Goal: Task Accomplishment & Management: Use online tool/utility

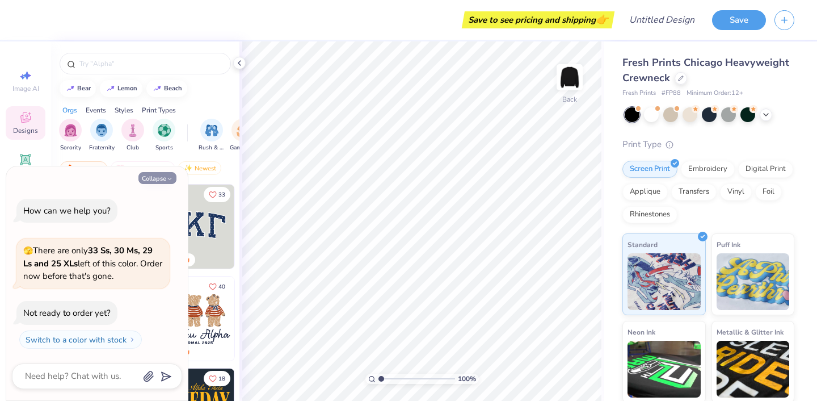
click at [150, 175] on button "Collapse" at bounding box center [157, 178] width 38 height 12
type textarea "x"
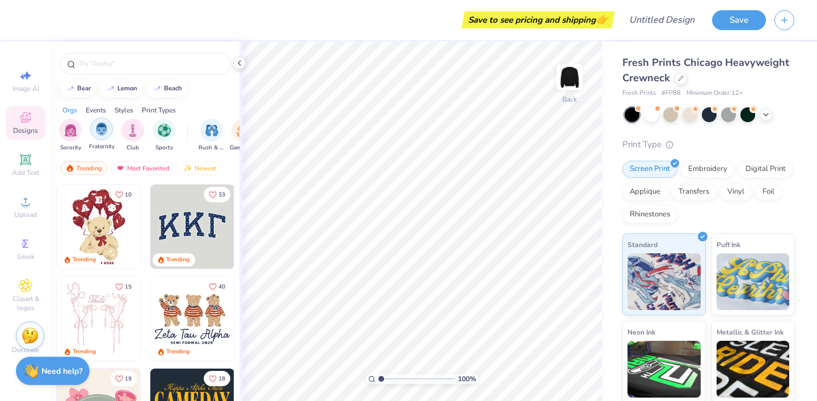
click at [106, 131] on img "filter for Fraternity" at bounding box center [101, 129] width 12 height 13
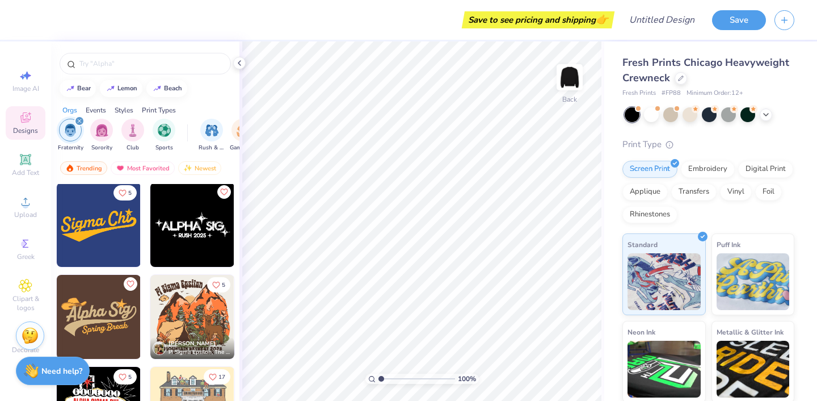
scroll to position [1290, 0]
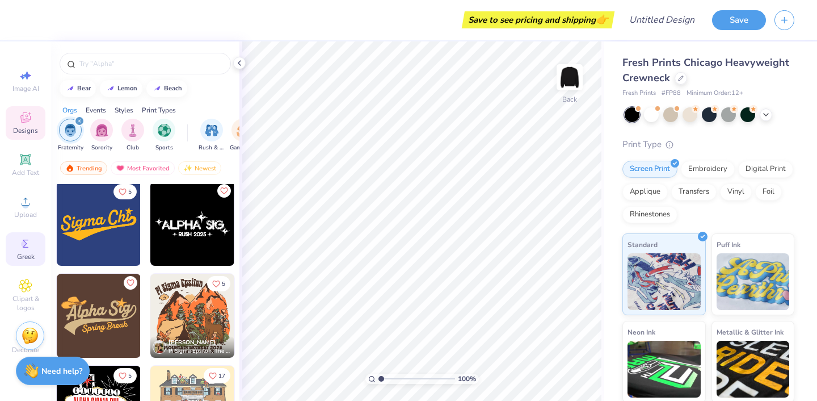
click at [30, 242] on icon at bounding box center [26, 244] width 14 height 14
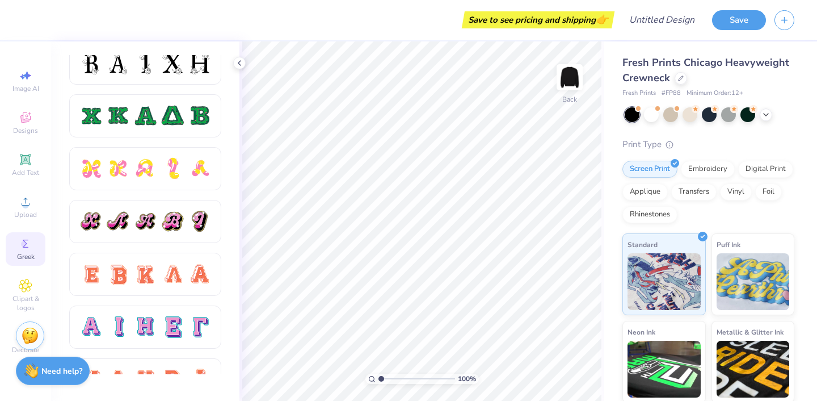
scroll to position [546, 0]
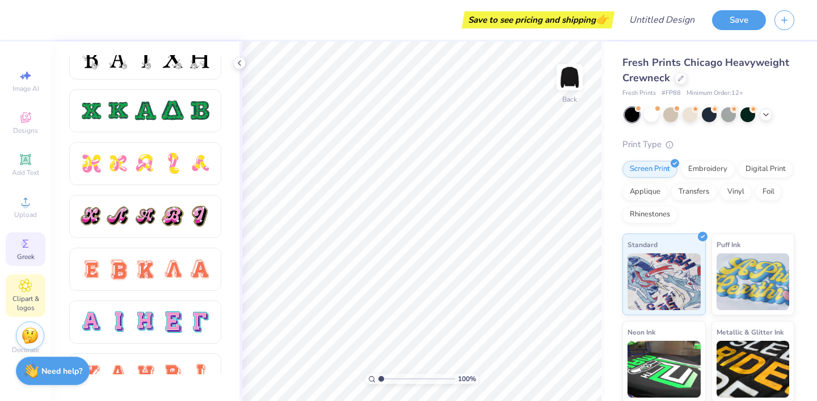
click at [40, 297] on span "Clipart & logos" at bounding box center [26, 303] width 40 height 18
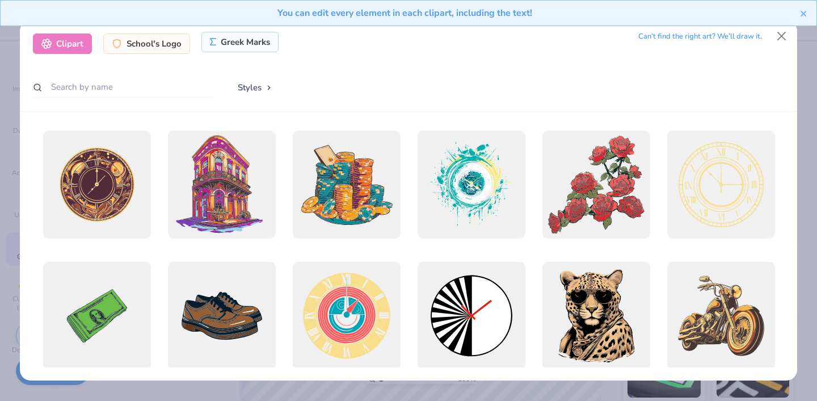
click at [252, 39] on div "Greek Marks" at bounding box center [240, 42] width 78 height 20
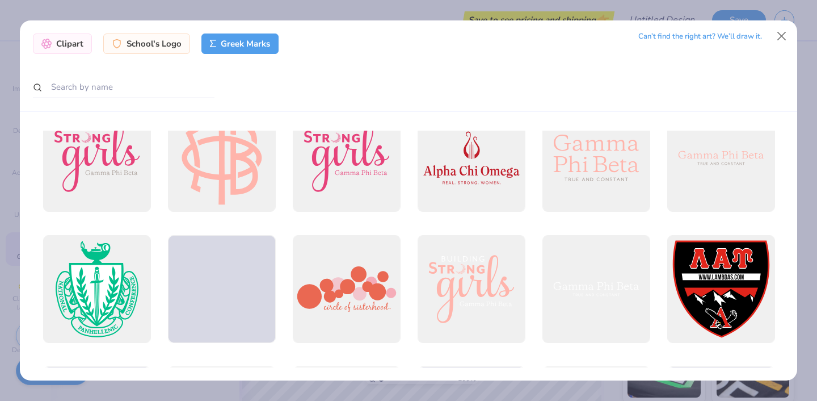
scroll to position [6564, 0]
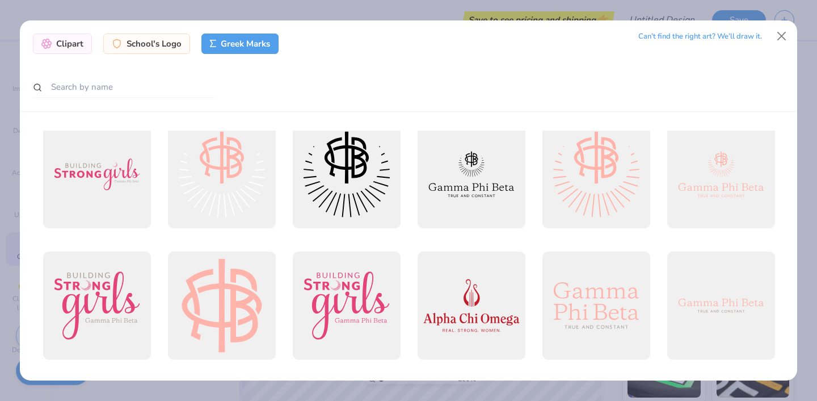
click at [124, 110] on div "Clipart School's Logo Greek Marks Can’t find the right art? We’ll draw it." at bounding box center [408, 65] width 777 height 91
click at [102, 92] on input "text" at bounding box center [124, 87] width 182 height 21
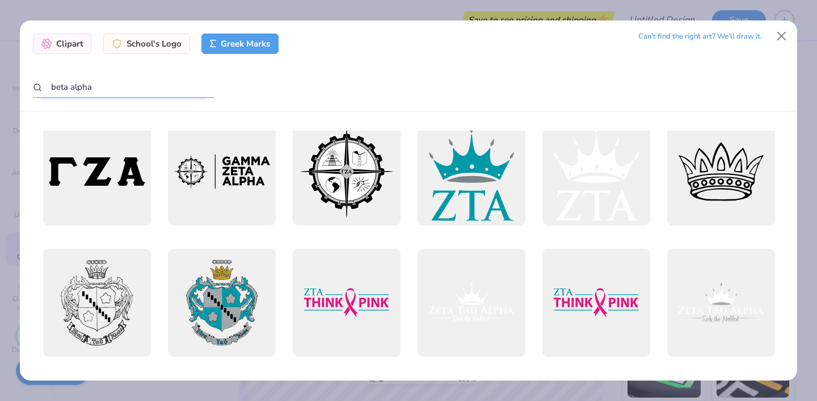
scroll to position [0, 0]
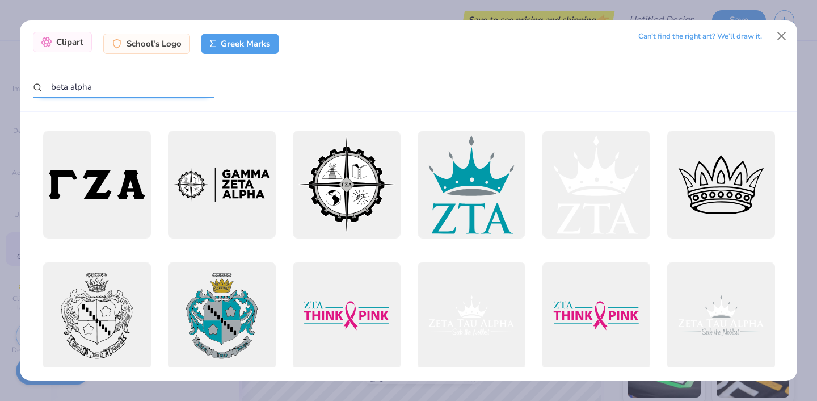
type input "beta alpha"
click at [71, 41] on div "Clipart" at bounding box center [62, 42] width 59 height 20
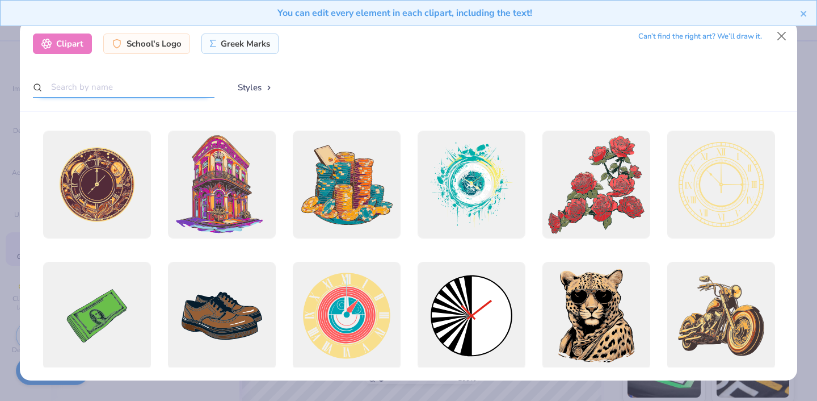
click at [128, 88] on input "text" at bounding box center [124, 87] width 182 height 21
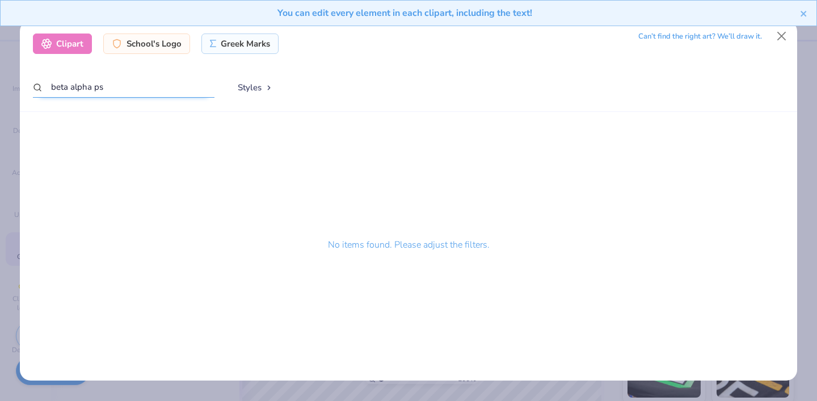
type input "beta alpha psi"
drag, startPoint x: 85, startPoint y: 87, endPoint x: 16, endPoint y: 89, distance: 68.7
click at [7, 88] on div "Clipart School's Logo Greek Marks Can’t find the right art? We’ll draw it. beta…" at bounding box center [408, 200] width 817 height 401
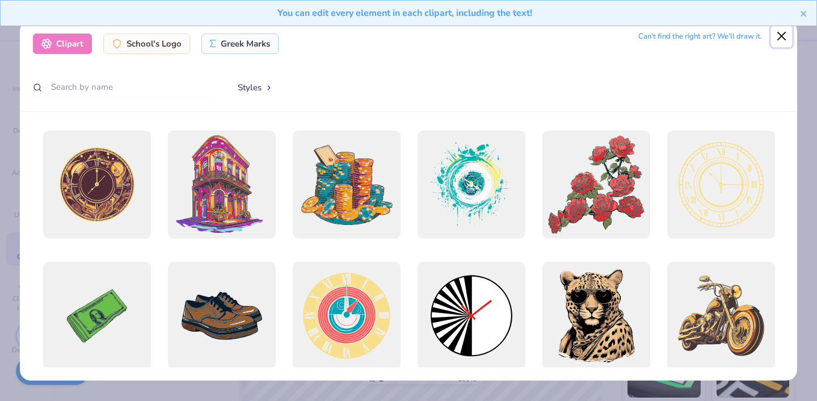
click at [780, 37] on button "Close" at bounding box center [782, 37] width 22 height 22
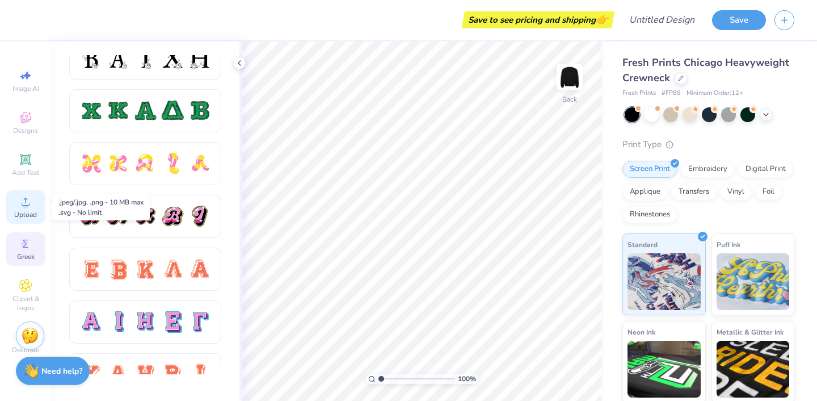
click at [29, 203] on icon at bounding box center [26, 202] width 14 height 14
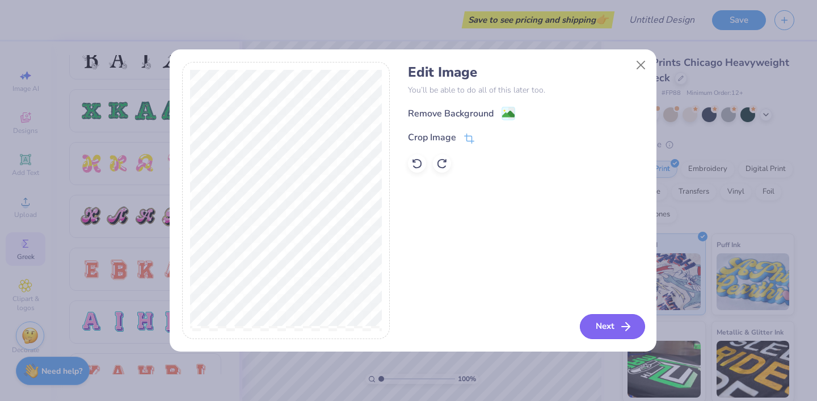
click at [620, 325] on icon "button" at bounding box center [626, 326] width 14 height 14
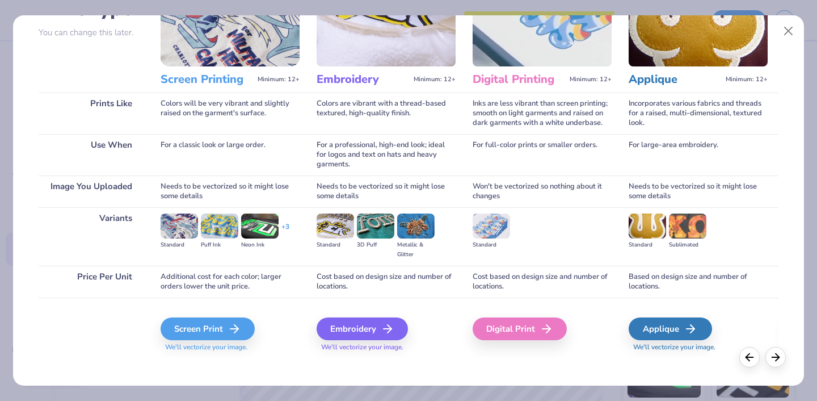
scroll to position [104, 0]
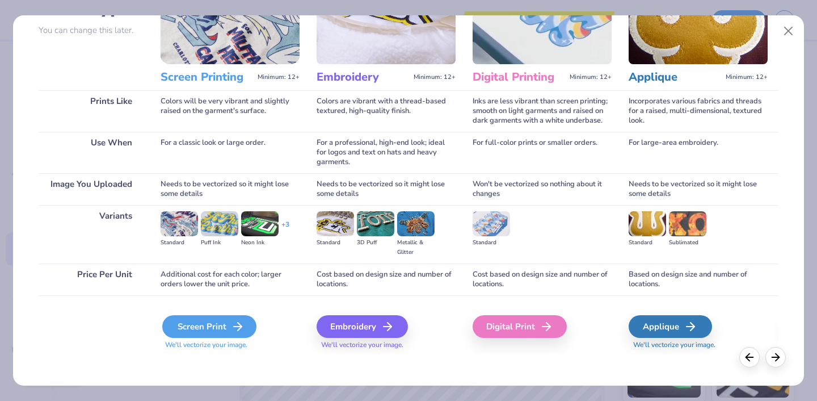
click at [212, 317] on div "Screen Print" at bounding box center [209, 326] width 94 height 23
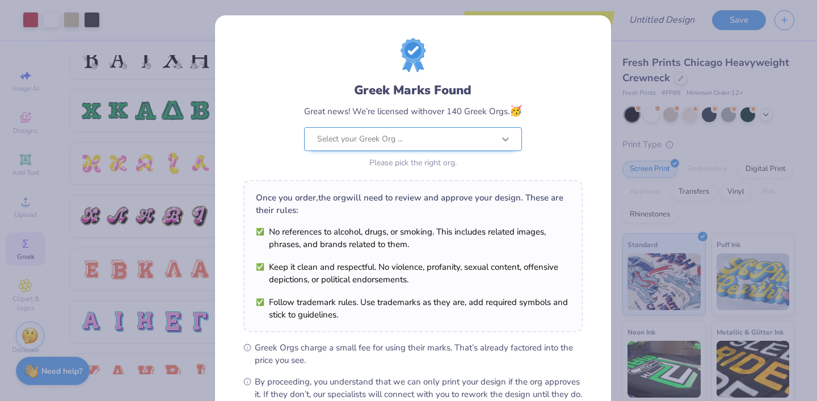
click at [500, 135] on icon at bounding box center [505, 138] width 11 height 11
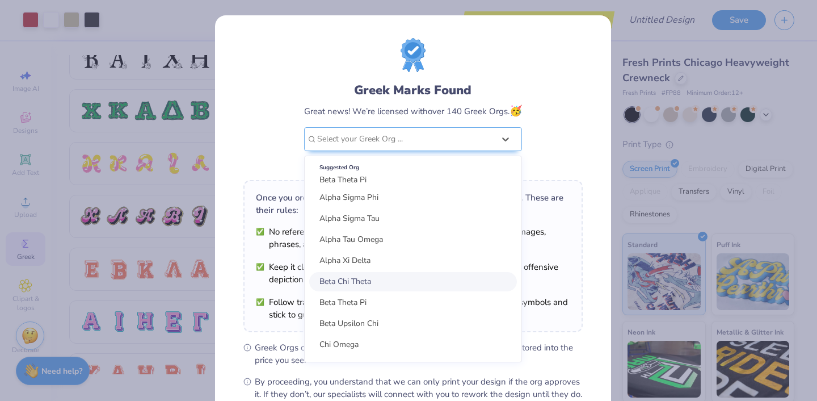
scroll to position [427, 0]
click at [500, 142] on icon at bounding box center [505, 138] width 11 height 11
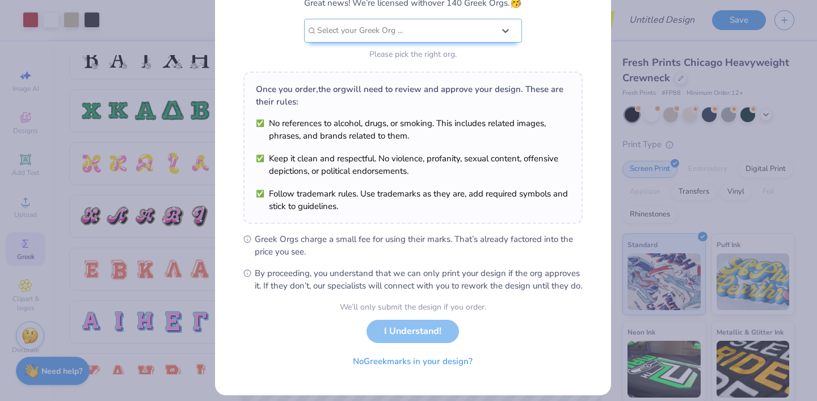
scroll to position [0, 0]
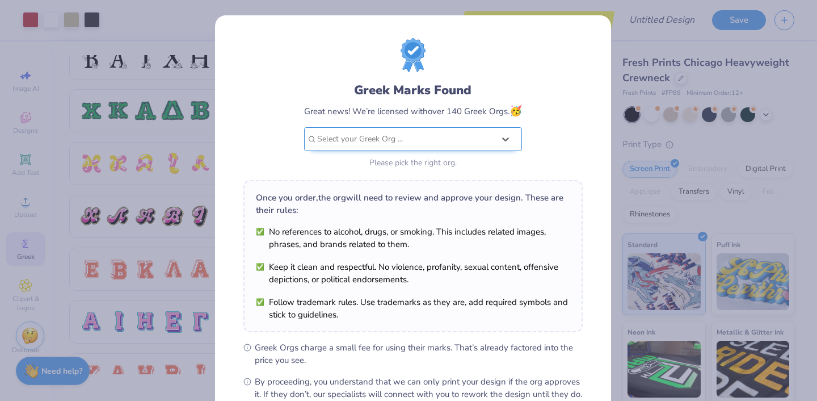
click at [444, 130] on div "Select your Greek Org ..." at bounding box center [405, 139] width 179 height 23
click at [533, 140] on div "Greek Marks Found Great news! We’re licensed with over 140 Greek Orgs. 🥳 Select…" at bounding box center [412, 104] width 339 height 133
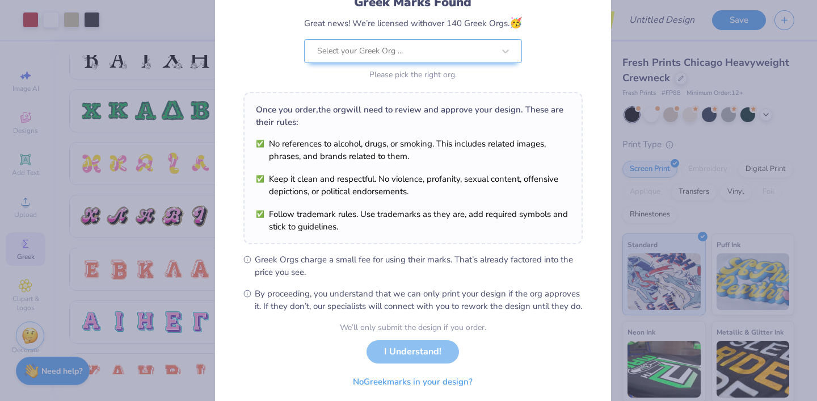
scroll to position [131, 0]
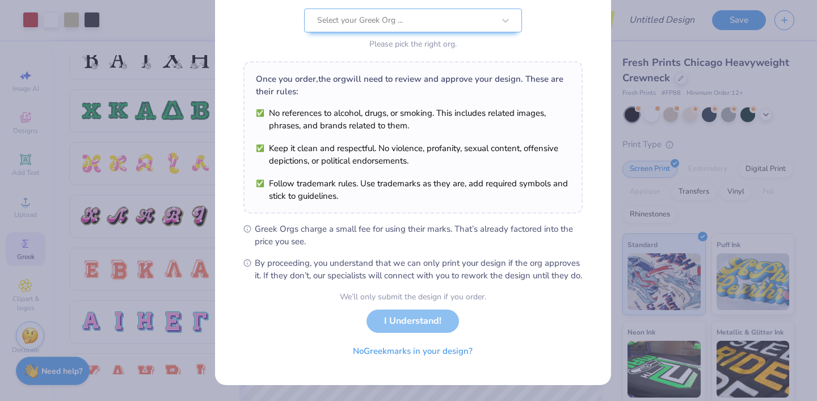
click at [430, 318] on div "We’ll only submit the design if you order. I Understand! No Greek marks in your…" at bounding box center [413, 327] width 146 height 72
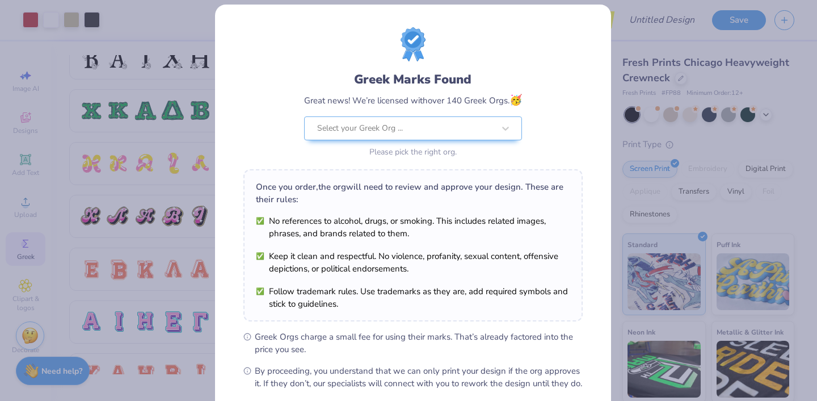
scroll to position [0, 0]
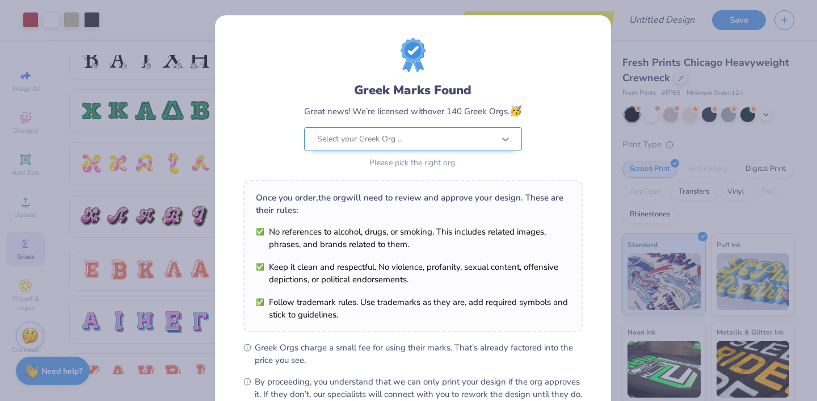
click at [508, 142] on div at bounding box center [505, 139] width 20 height 20
click at [578, 134] on div "Greek Marks Found Great news! We’re licensed with over 140 Greek Orgs. 🥳 Select…" at bounding box center [413, 259] width 396 height 488
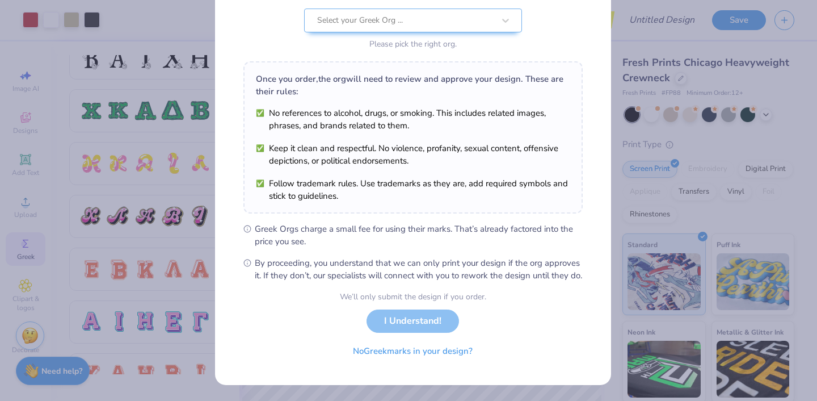
scroll to position [131, 0]
click at [462, 349] on button "No Greek marks in your design?" at bounding box center [412, 348] width 139 height 23
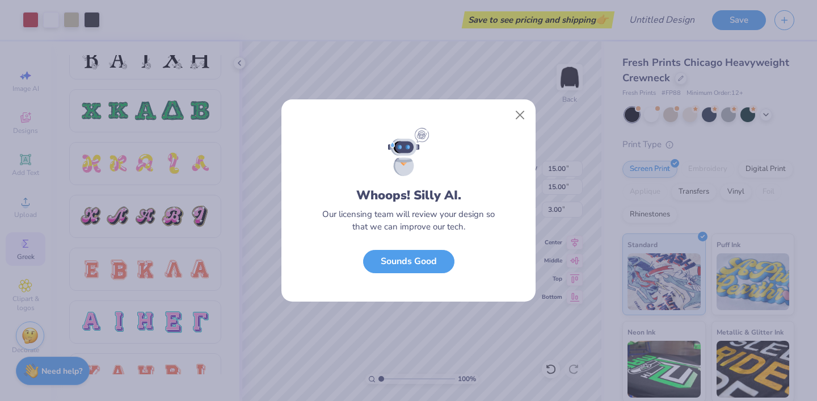
scroll to position [0, 0]
click at [444, 264] on button "Sounds Good" at bounding box center [408, 258] width 91 height 23
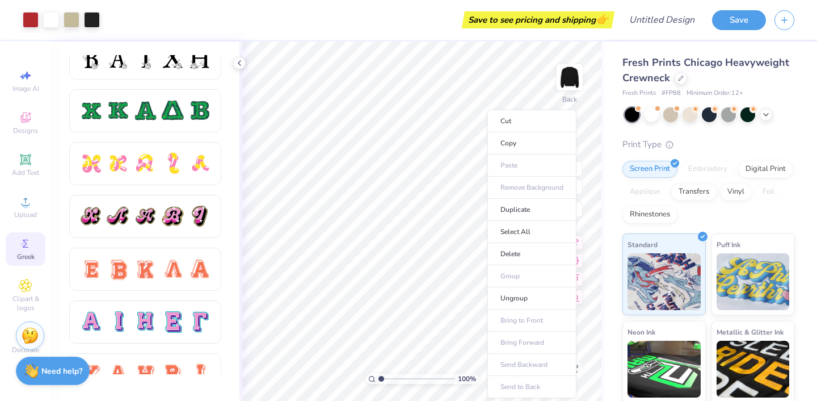
click at [526, 190] on ul "Cut Copy Paste Remove Background Duplicate Select All Delete Group Ungroup Brin…" at bounding box center [531, 254] width 89 height 288
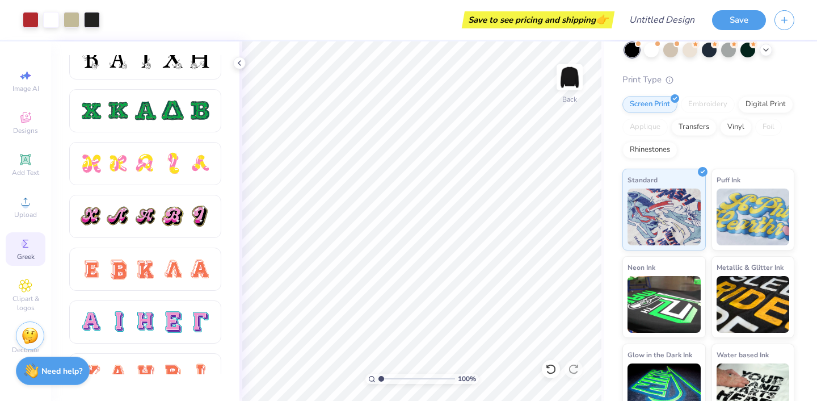
scroll to position [89, 0]
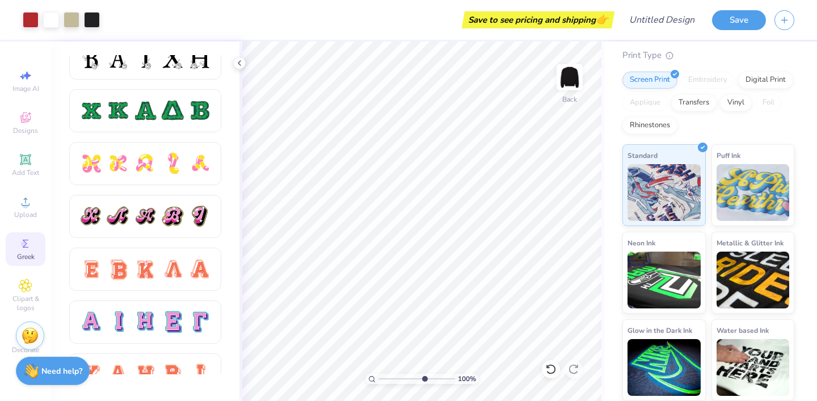
type input "7.15"
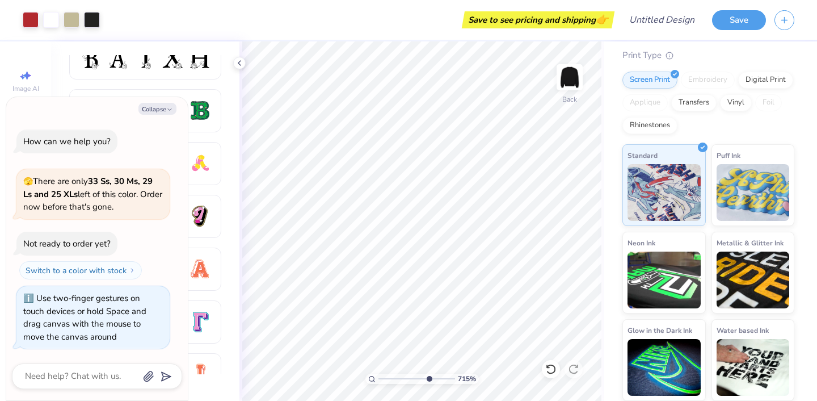
type textarea "x"
type input "1"
drag, startPoint x: 383, startPoint y: 377, endPoint x: 374, endPoint y: 376, distance: 9.2
click at [379, 376] on input "range" at bounding box center [417, 378] width 77 height 10
click at [154, 107] on button "Collapse" at bounding box center [157, 109] width 38 height 12
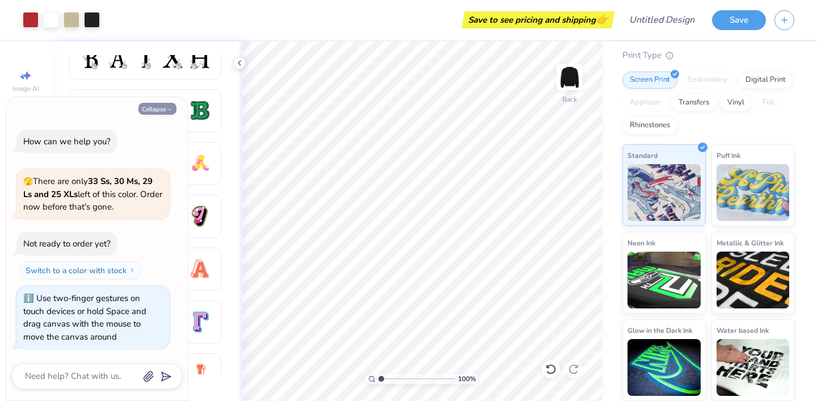
type textarea "x"
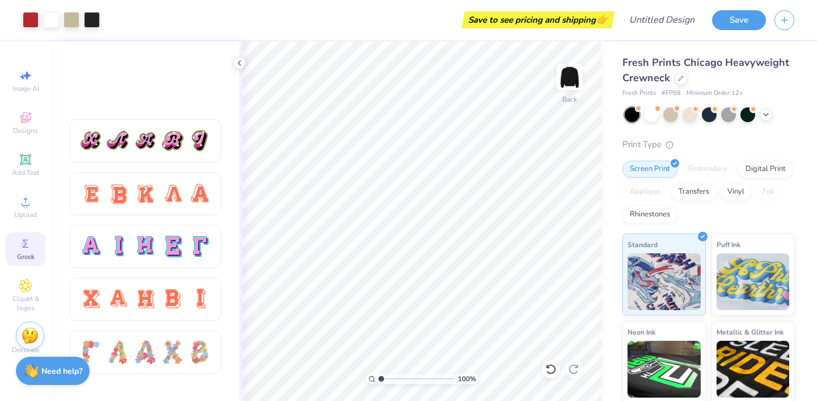
scroll to position [1217, 0]
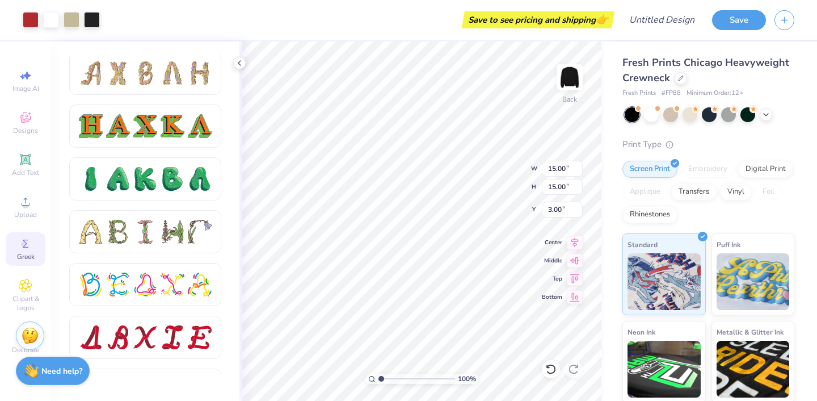
type input "2.70"
type input "3.63"
click at [708, 169] on div "Embroidery" at bounding box center [708, 167] width 54 height 17
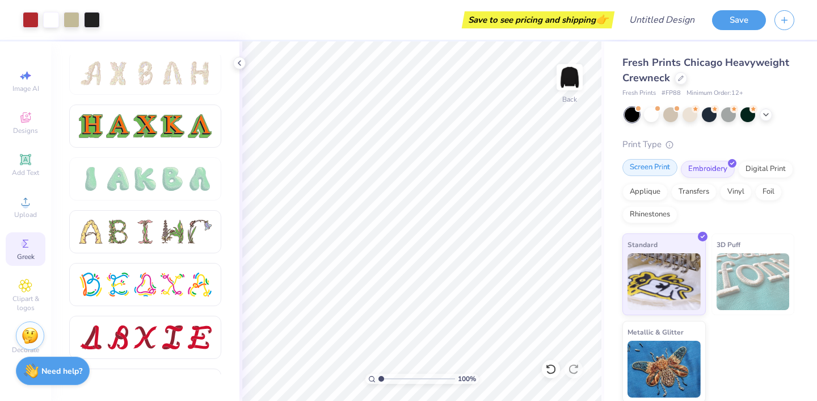
click at [655, 167] on div "Screen Print" at bounding box center [650, 167] width 55 height 17
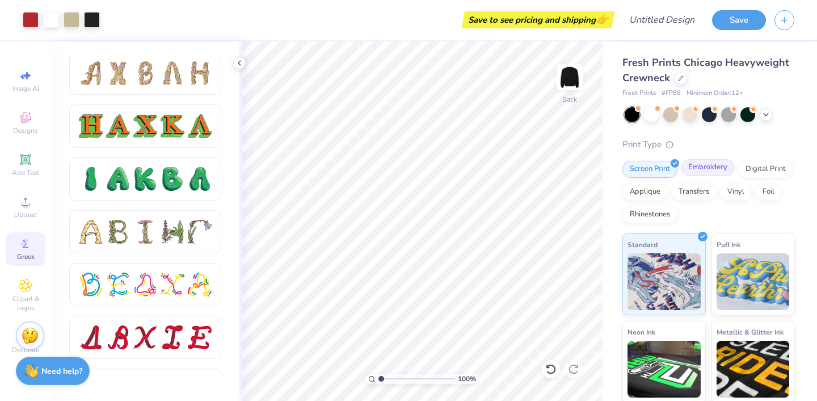
click at [726, 166] on div "Embroidery" at bounding box center [708, 167] width 54 height 17
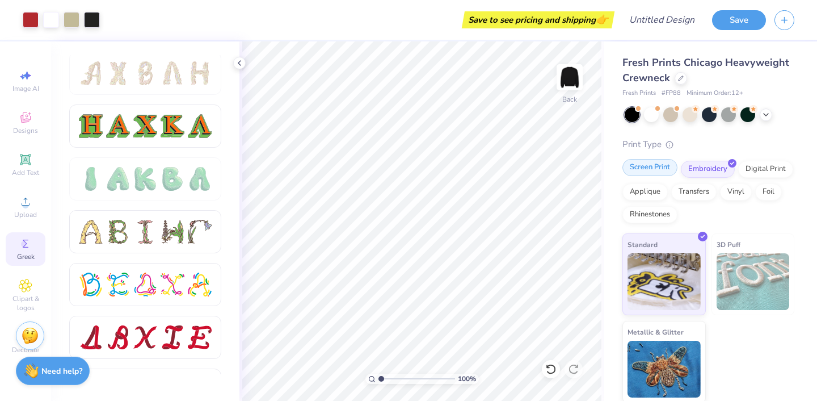
click at [676, 166] on div "Screen Print" at bounding box center [650, 167] width 55 height 17
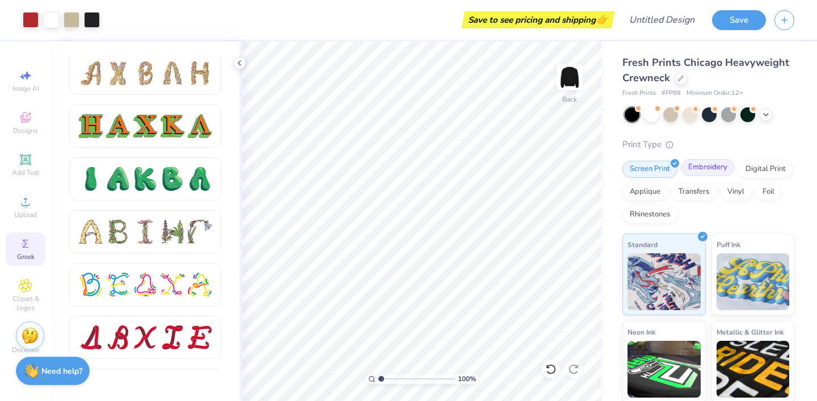
click at [700, 161] on div "Embroidery" at bounding box center [708, 167] width 54 height 17
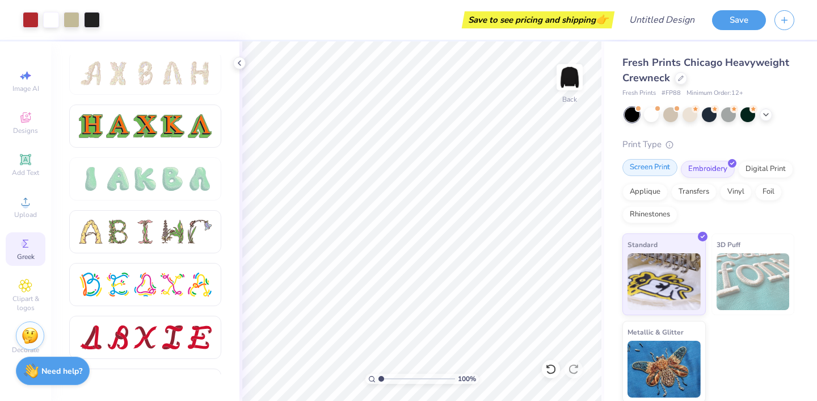
click at [644, 167] on div "Screen Print" at bounding box center [650, 167] width 55 height 17
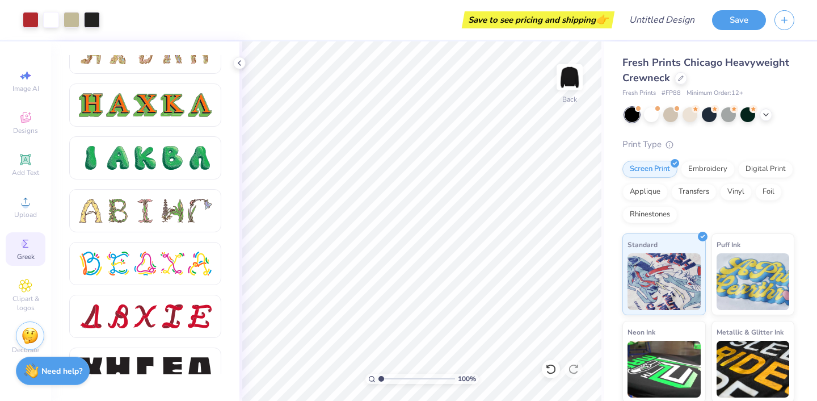
scroll to position [1381, 0]
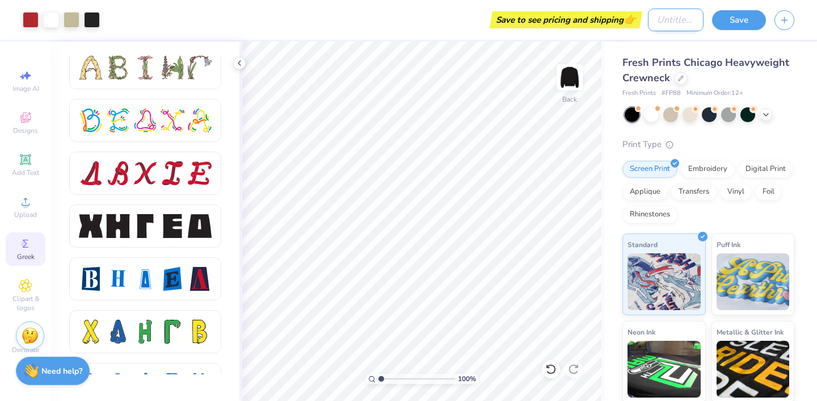
click at [666, 27] on input "Design Title" at bounding box center [676, 20] width 56 height 23
type input "BAP Crewneck"
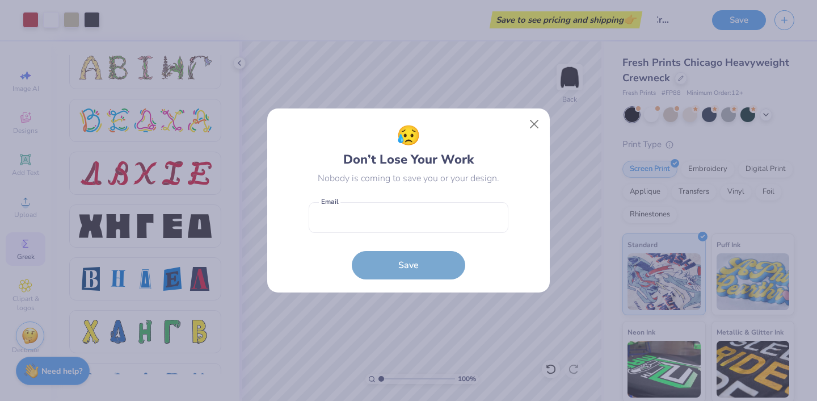
scroll to position [0, 0]
click at [454, 207] on input "email" at bounding box center [409, 217] width 200 height 31
click at [533, 121] on button "Close" at bounding box center [535, 124] width 22 height 22
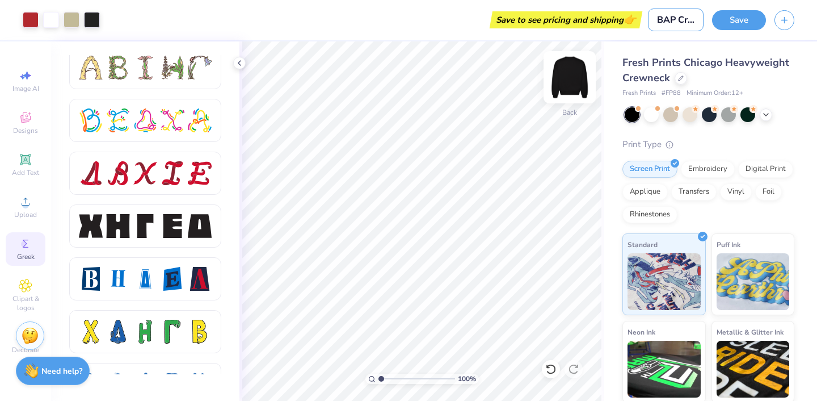
scroll to position [0, 26]
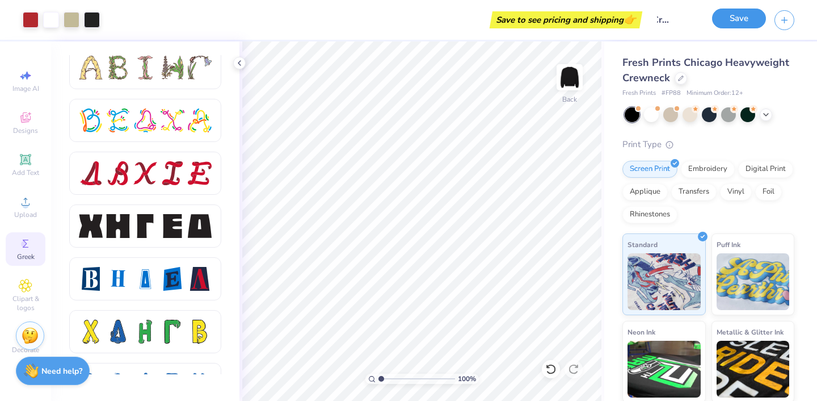
click at [750, 17] on button "Save" at bounding box center [739, 19] width 54 height 20
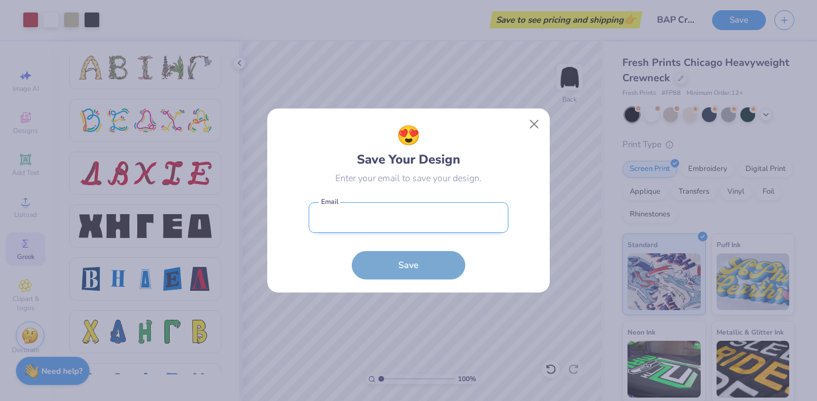
click at [414, 222] on input "email" at bounding box center [409, 217] width 200 height 31
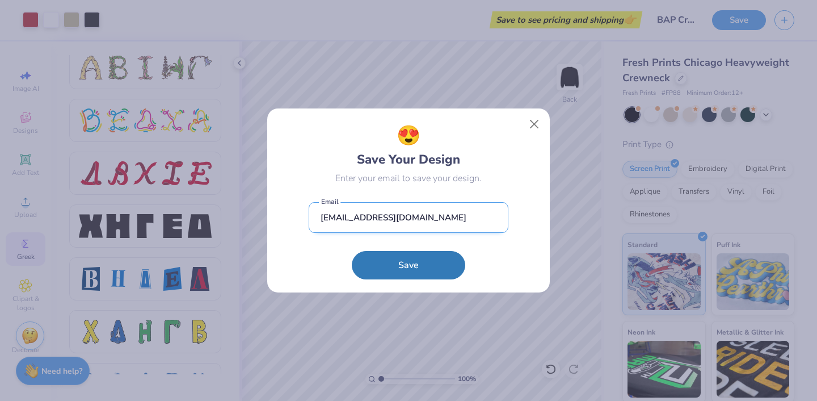
type input "[EMAIL_ADDRESS][DOMAIN_NAME]"
click at [352, 251] on button "Save" at bounding box center [408, 265] width 113 height 28
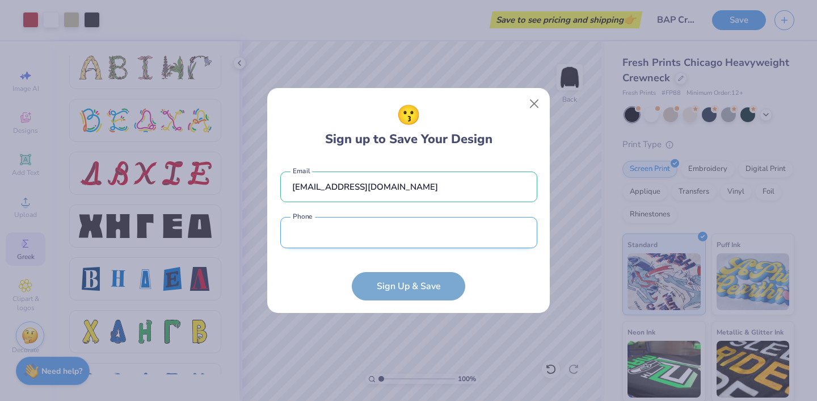
click at [380, 238] on input "tel" at bounding box center [408, 232] width 257 height 31
type input "[PHONE_NUMBER]"
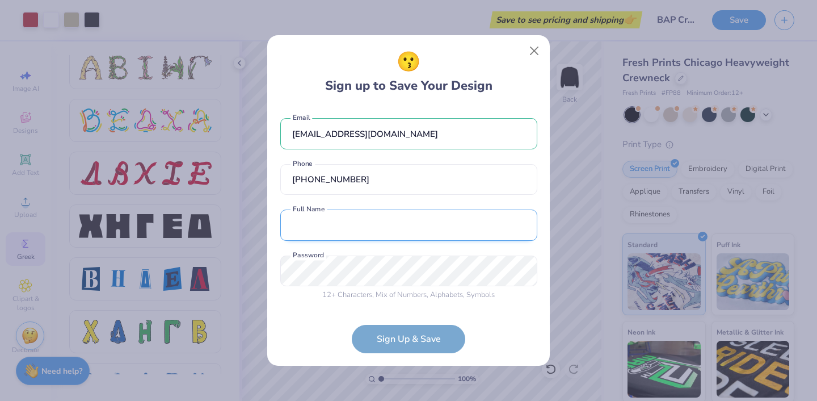
click at [432, 224] on input "text" at bounding box center [408, 224] width 257 height 31
type input "[PERSON_NAME]"
click at [501, 245] on div "[EMAIL_ADDRESS][DOMAIN_NAME] Email [PHONE_NUMBER] Phone [PERSON_NAME] Full Name…" at bounding box center [408, 207] width 257 height 200
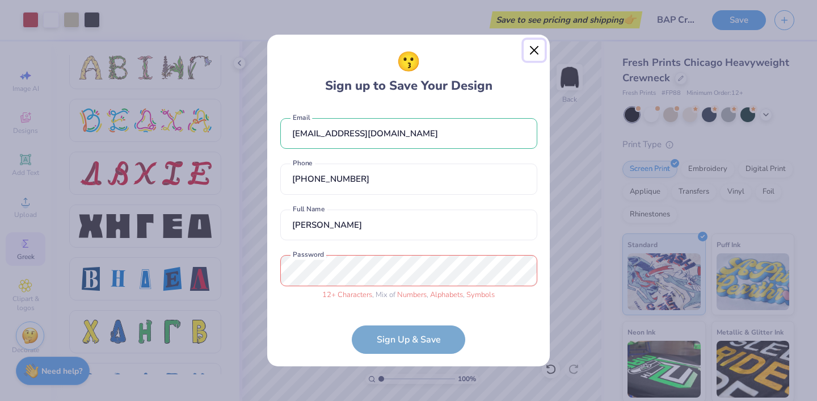
click at [534, 45] on button "Close" at bounding box center [535, 51] width 22 height 22
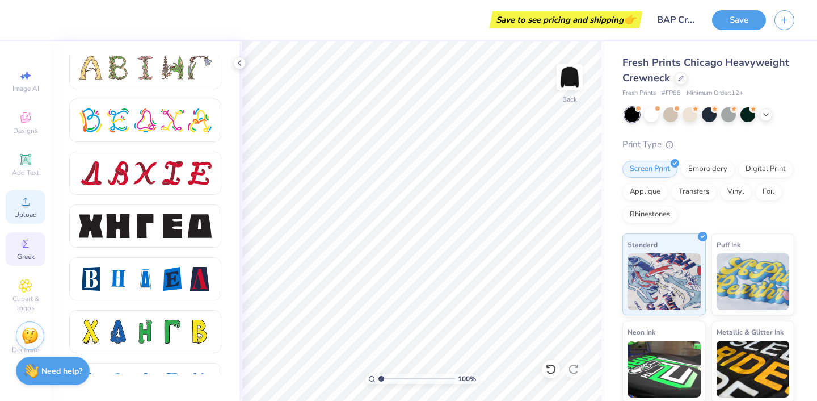
click at [21, 208] on div "Upload" at bounding box center [26, 206] width 40 height 33
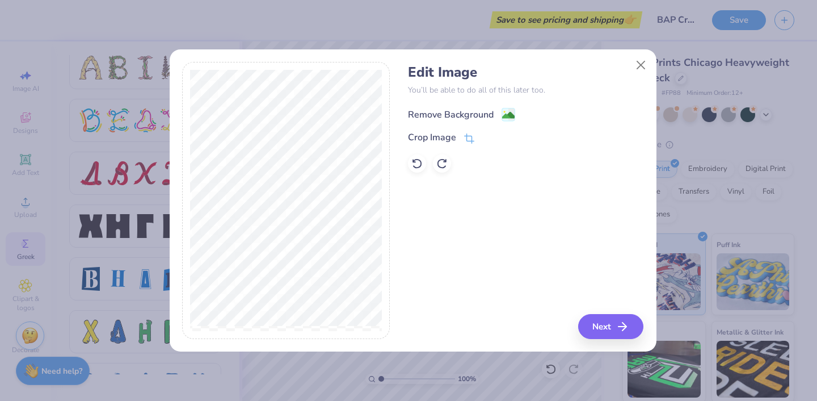
click at [487, 112] on div "Remove Background" at bounding box center [451, 115] width 86 height 14
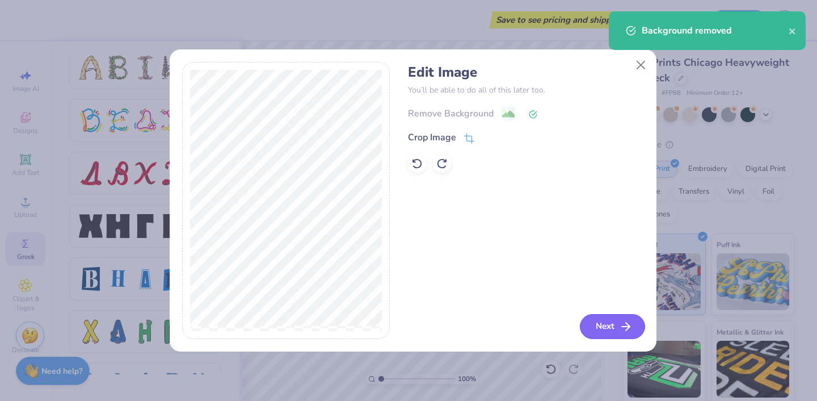
click at [603, 325] on button "Next" at bounding box center [612, 326] width 65 height 25
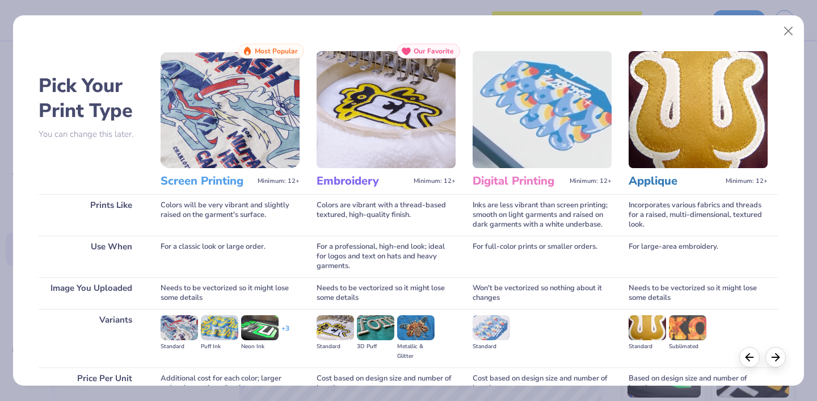
click at [368, 132] on img at bounding box center [386, 109] width 139 height 117
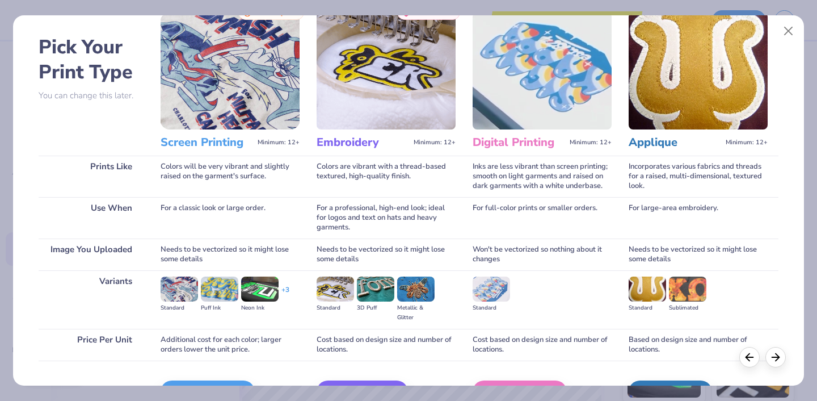
scroll to position [108, 0]
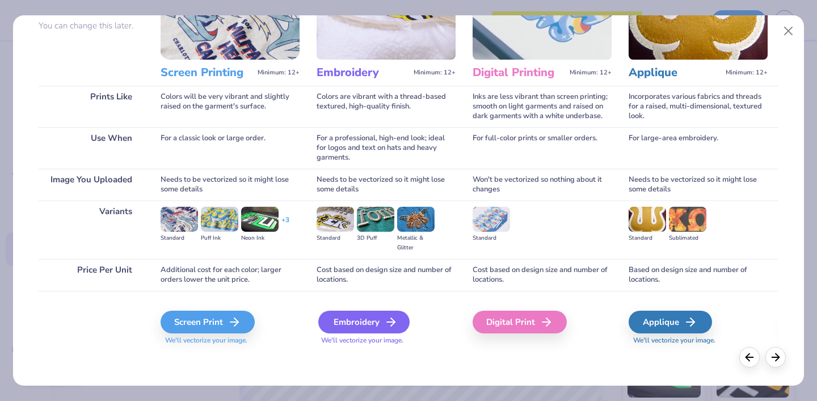
click at [377, 323] on div "Embroidery" at bounding box center [363, 321] width 91 height 23
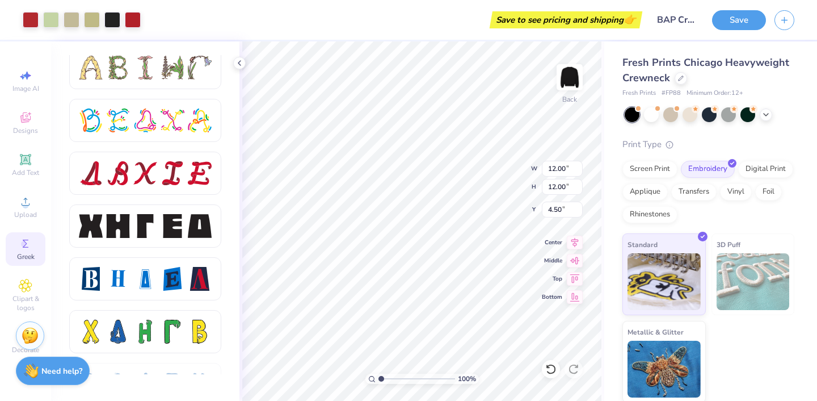
type input "2.45"
click at [86, 20] on div at bounding box center [92, 19] width 16 height 16
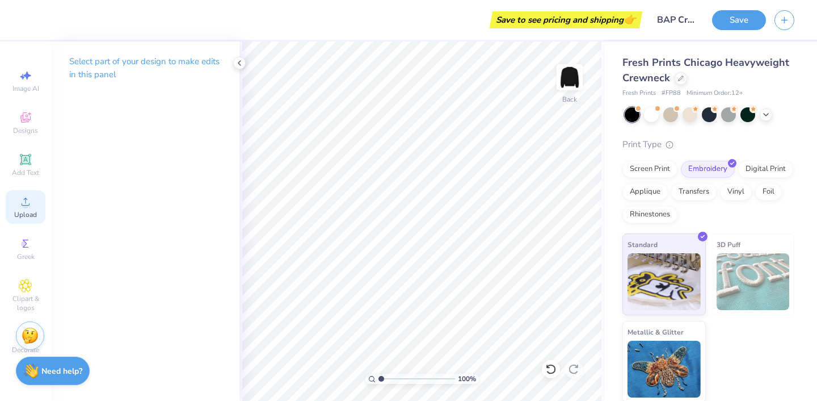
click at [25, 208] on div "Upload" at bounding box center [26, 206] width 40 height 33
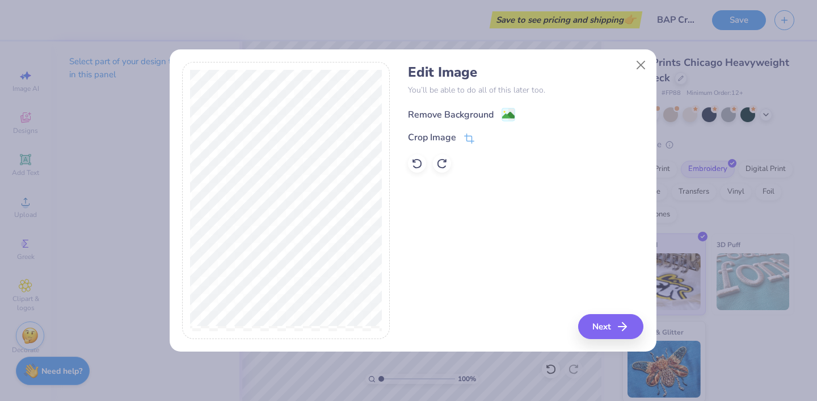
click at [452, 115] on div "Remove Background" at bounding box center [451, 115] width 86 height 14
click at [419, 165] on icon at bounding box center [416, 163] width 11 height 11
click at [486, 110] on div "Remove Background" at bounding box center [451, 114] width 86 height 14
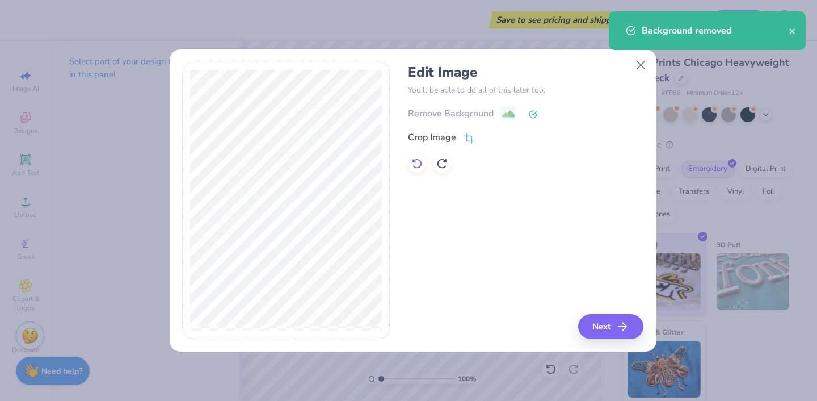
click at [417, 162] on icon at bounding box center [416, 163] width 11 height 11
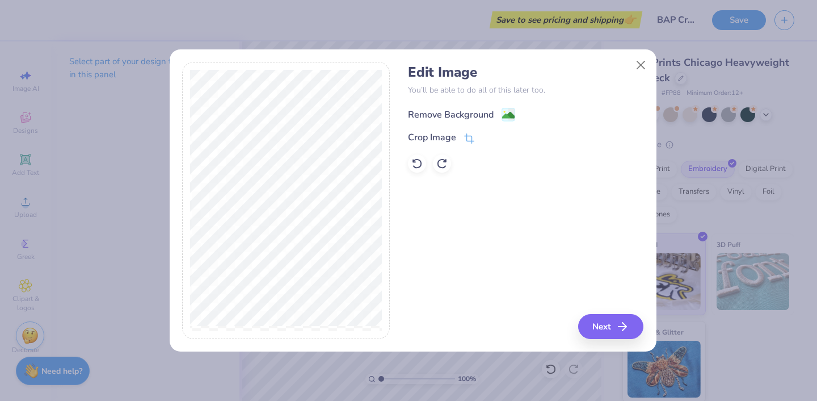
click at [472, 112] on div "Remove Background" at bounding box center [451, 115] width 86 height 14
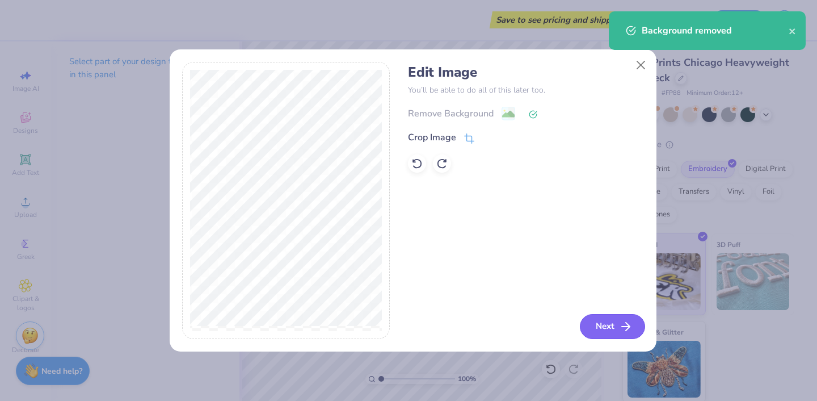
click at [623, 327] on icon "button" at bounding box center [626, 326] width 14 height 14
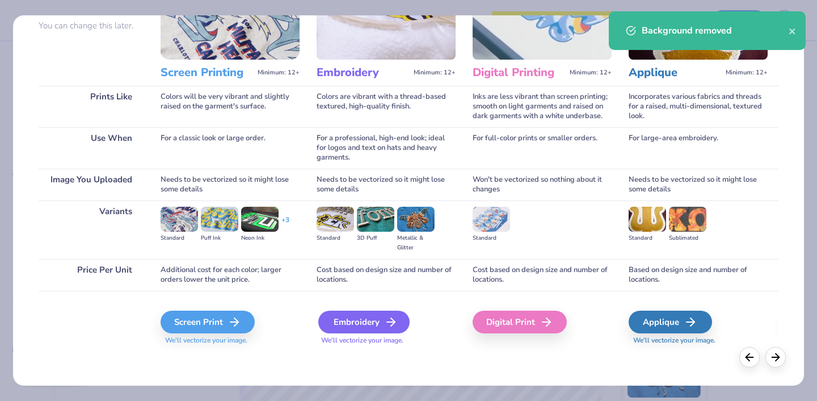
click at [386, 323] on icon at bounding box center [391, 322] width 14 height 14
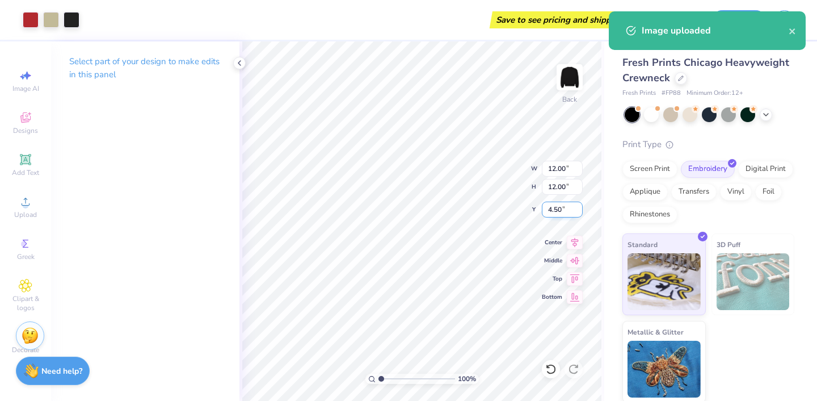
type input "3.00"
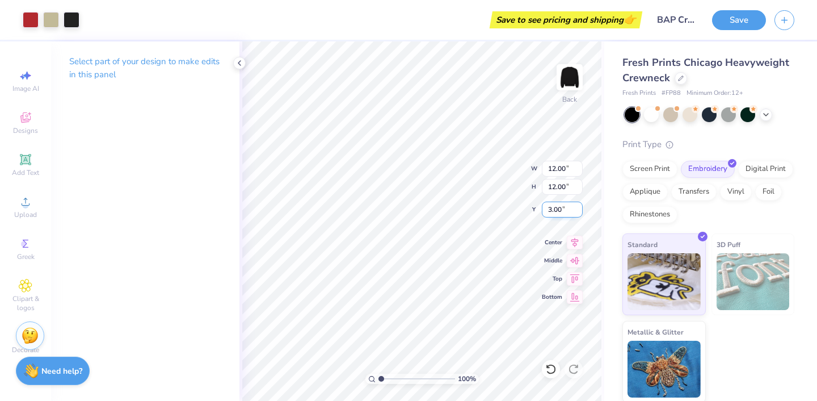
type input "4.21"
type input "2.58"
type input "3.36"
